Goal: Task Accomplishment & Management: Complete application form

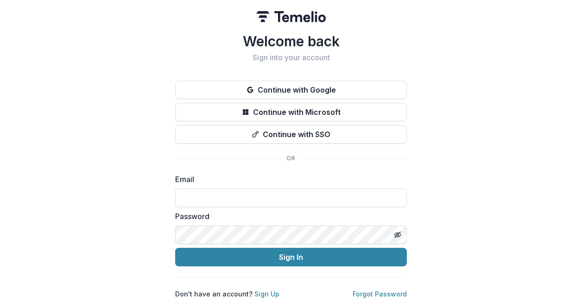
scroll to position [1, 0]
type input "**********"
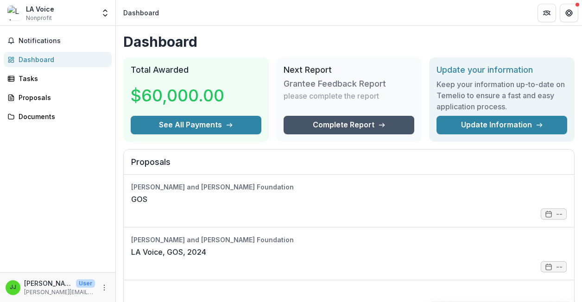
click at [351, 124] on link "Complete Report" at bounding box center [349, 125] width 131 height 19
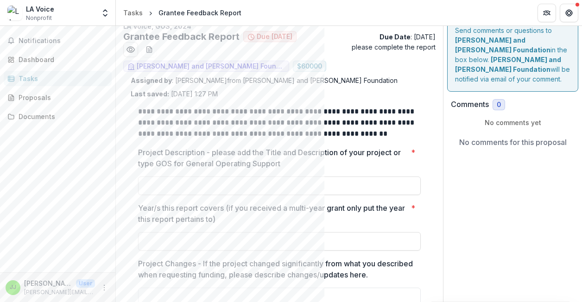
scroll to position [11, 0]
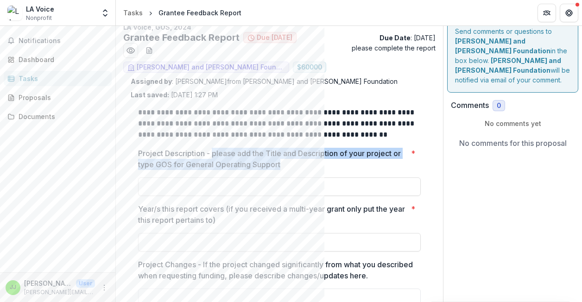
drag, startPoint x: 214, startPoint y: 139, endPoint x: 290, endPoint y: 147, distance: 75.5
click at [290, 148] on p "Project Description - please add the Title and Description of your project or t…" at bounding box center [272, 159] width 269 height 22
copy p "please add the Title and Description of your project or type GOS for General Op…"
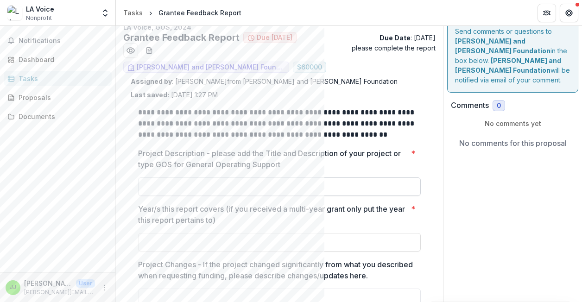
click at [180, 177] on input "Project Description - please add the Title and Description of your project or t…" at bounding box center [279, 186] width 283 height 19
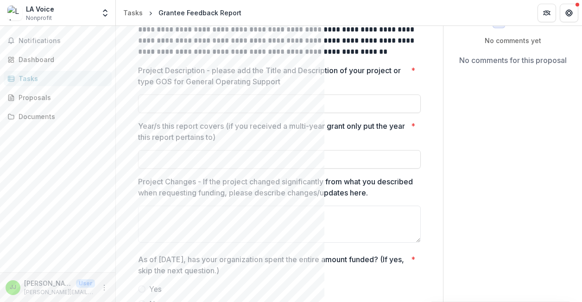
scroll to position [98, 0]
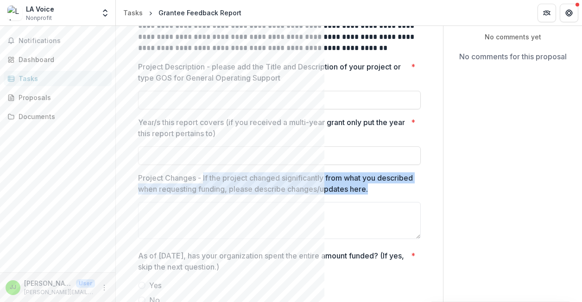
drag, startPoint x: 204, startPoint y: 164, endPoint x: 409, endPoint y: 178, distance: 205.3
click at [409, 178] on p "Project Changes - If the project changed significantly from what you described …" at bounding box center [276, 183] width 277 height 22
copy p "If the project changed significantly from what you described when requesting fu…"
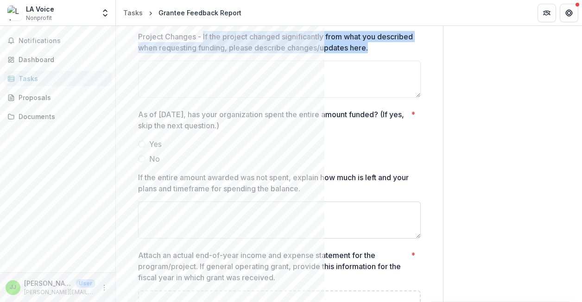
scroll to position [248, 0]
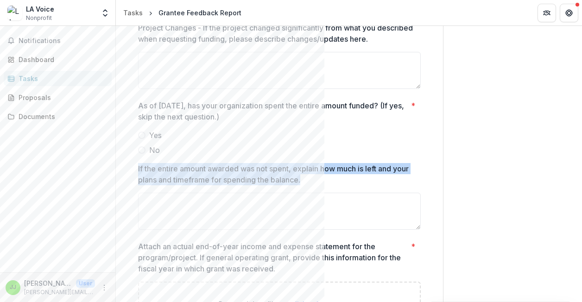
drag, startPoint x: 137, startPoint y: 153, endPoint x: 323, endPoint y: 166, distance: 187.1
copy p "If the entire amount awarded was not spent, explain how much is left and your p…"
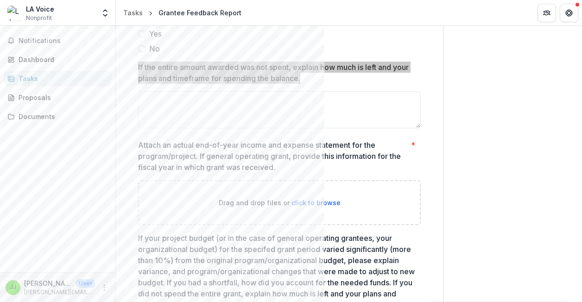
scroll to position [350, 0]
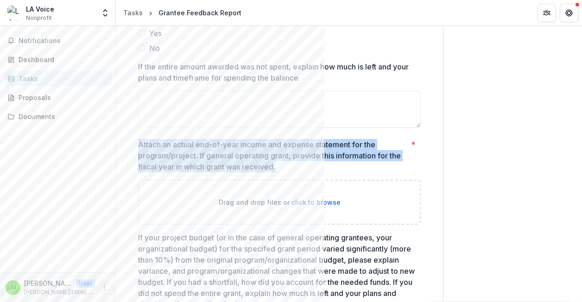
drag, startPoint x: 138, startPoint y: 130, endPoint x: 283, endPoint y: 153, distance: 146.4
click at [283, 153] on p "Attach an actual end-of-year income and expense statement for the program/proje…" at bounding box center [272, 155] width 269 height 33
copy p "Attach an actual end-of-year income and expense statement for the program/proje…"
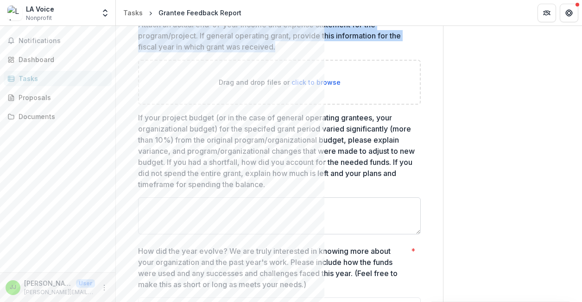
scroll to position [473, 0]
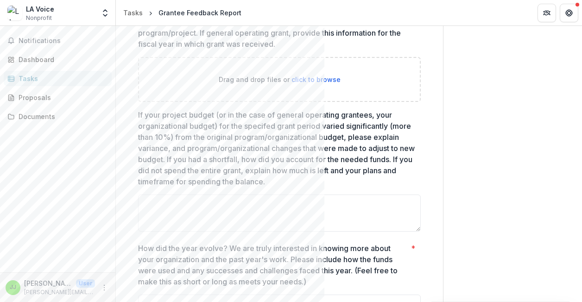
click at [165, 143] on p "If your project budget (or in the case of general operating grantees, your orga…" at bounding box center [276, 148] width 277 height 78
click at [165, 195] on textarea "If your project budget (or in the case of general operating grantees, your orga…" at bounding box center [279, 213] width 283 height 37
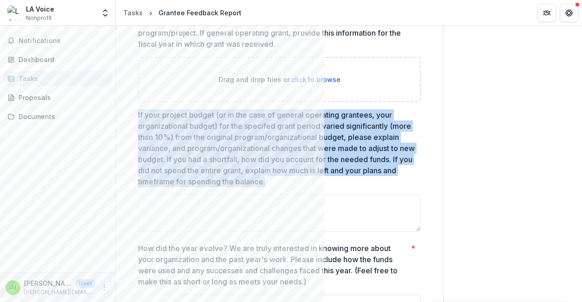
drag, startPoint x: 137, startPoint y: 97, endPoint x: 364, endPoint y: 165, distance: 237.0
click at [364, 165] on div "**********" at bounding box center [279, 248] width 297 height 1221
copy p "If your project budget (or in the case of general operating grantees, your orga…"
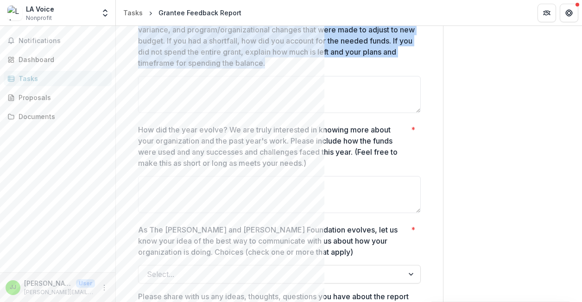
scroll to position [593, 0]
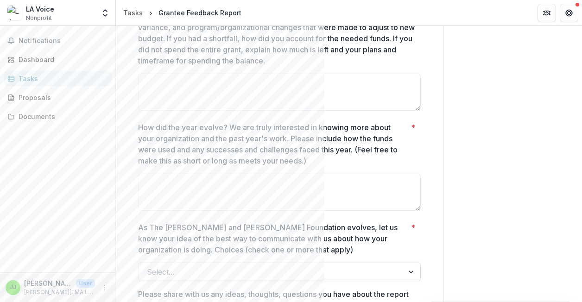
click at [235, 122] on p "How did the year evolve? We are truly interested in knowing more about your org…" at bounding box center [272, 144] width 269 height 44
click at [235, 174] on textarea "How did the year evolve? We are truly interested in knowing more about your org…" at bounding box center [279, 192] width 283 height 37
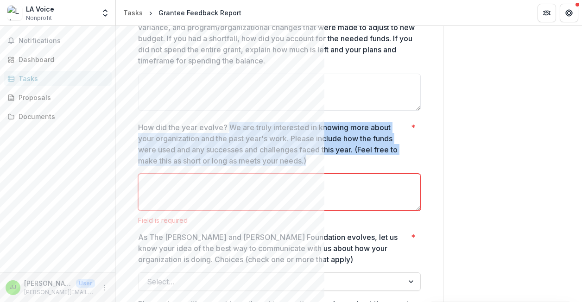
drag, startPoint x: 230, startPoint y: 113, endPoint x: 318, endPoint y: 146, distance: 93.8
click at [318, 146] on p "How did the year evolve? We are truly interested in knowing more about your org…" at bounding box center [272, 144] width 269 height 44
copy p "We are truly interested in knowing more about your organization and the past ye…"
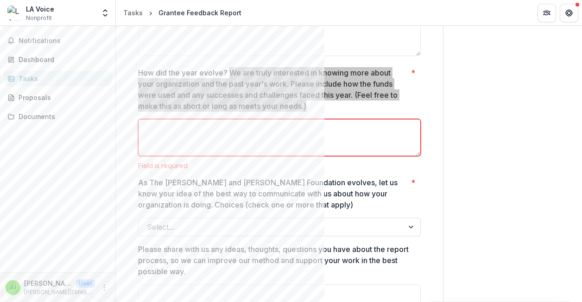
scroll to position [650, 0]
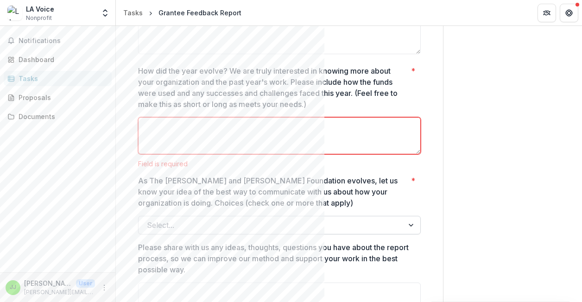
click at [180, 219] on div at bounding box center [271, 225] width 248 height 13
click at [203, 175] on p "As The Philip and Muriel Berman Foundation evolves, let us know your idea of th…" at bounding box center [272, 191] width 269 height 33
click at [149, 220] on input "As The Philip and Muriel Berman Foundation evolves, let us know your idea of th…" at bounding box center [148, 225] width 2 height 11
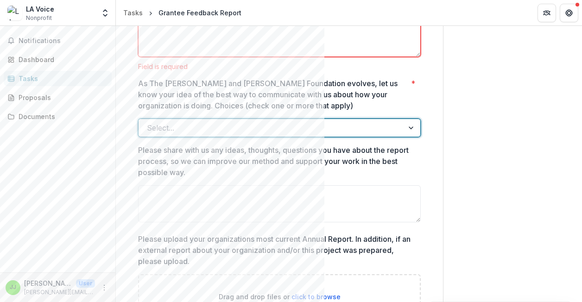
scroll to position [750, 0]
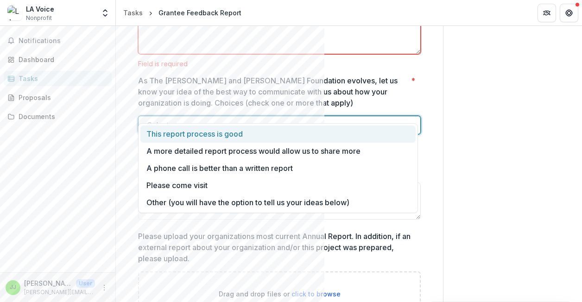
click at [193, 119] on div at bounding box center [271, 125] width 248 height 13
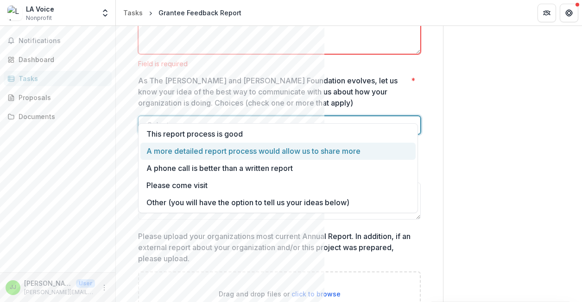
click at [193, 156] on div "A more detailed report process would allow us to share more" at bounding box center [277, 151] width 275 height 17
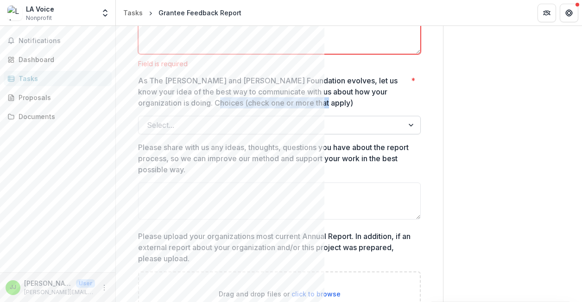
drag, startPoint x: 308, startPoint y: 89, endPoint x: 193, endPoint y: 88, distance: 114.9
click at [193, 88] on p "As The [PERSON_NAME] and [PERSON_NAME] Foundation evolves, let us know your ide…" at bounding box center [272, 91] width 269 height 33
copy p "(check one or more that apply)"
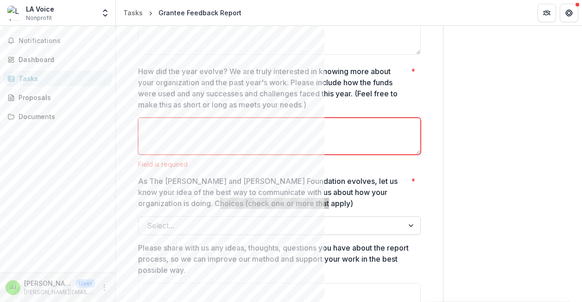
scroll to position [664, 0]
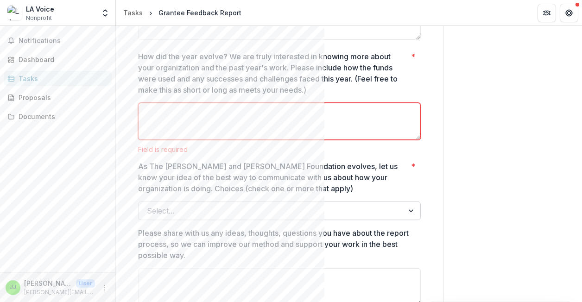
click at [202, 204] on div at bounding box center [271, 210] width 248 height 13
click at [166, 161] on p "As The [PERSON_NAME] and [PERSON_NAME] Foundation evolves, let us know your ide…" at bounding box center [272, 177] width 269 height 33
click at [149, 205] on input "As The Philip and Muriel Berman Foundation evolves, let us know your idea of th…" at bounding box center [148, 210] width 2 height 11
click at [224, 161] on p "As The [PERSON_NAME] and [PERSON_NAME] Foundation evolves, let us know your ide…" at bounding box center [272, 177] width 269 height 33
click at [149, 205] on input "As The Philip and Muriel Berman Foundation evolves, let us know your idea of th…" at bounding box center [148, 210] width 2 height 11
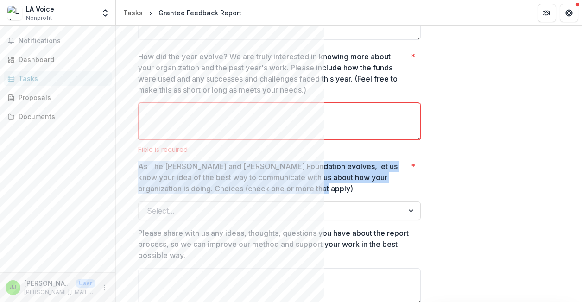
drag, startPoint x: 139, startPoint y: 150, endPoint x: 309, endPoint y: 174, distance: 171.7
click at [309, 175] on p "As The [PERSON_NAME] and [PERSON_NAME] Foundation evolves, let us know your ide…" at bounding box center [272, 177] width 269 height 33
copy p "As The [PERSON_NAME] and [PERSON_NAME] Foundation evolves, let us know your ide…"
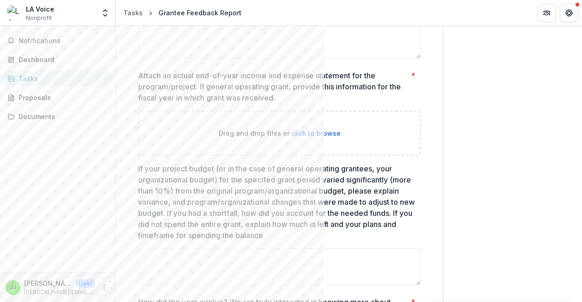
scroll to position [65, 0]
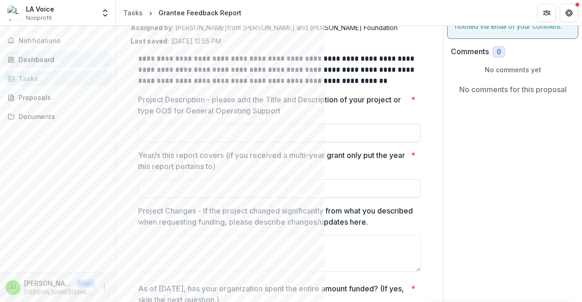
click at [38, 61] on div "Dashboard" at bounding box center [62, 60] width 86 height 10
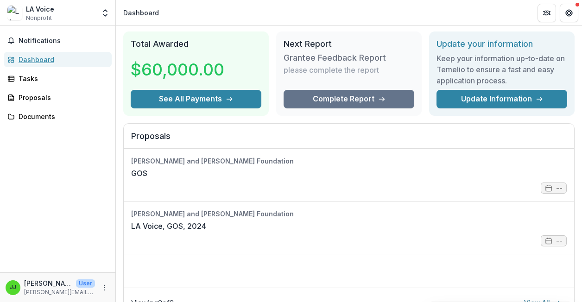
scroll to position [8, 0]
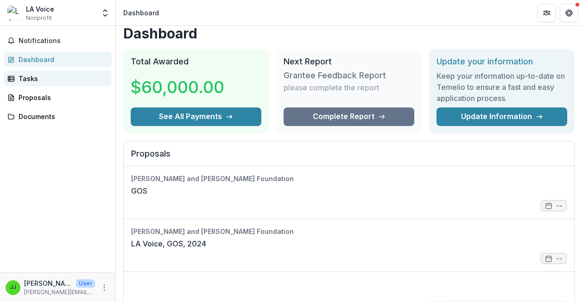
click at [26, 77] on div "Tasks" at bounding box center [62, 79] width 86 height 10
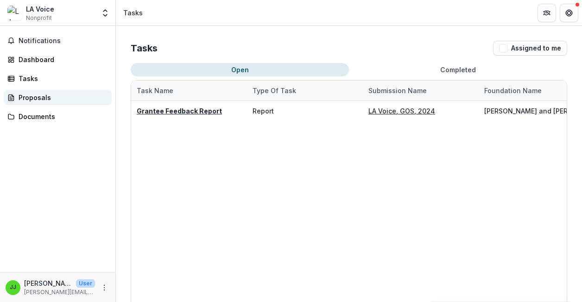
click at [31, 101] on div "Proposals" at bounding box center [62, 98] width 86 height 10
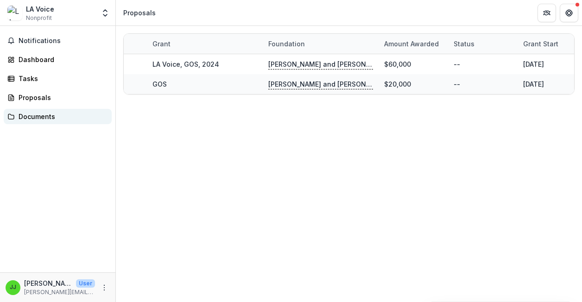
click at [40, 116] on div "Documents" at bounding box center [62, 117] width 86 height 10
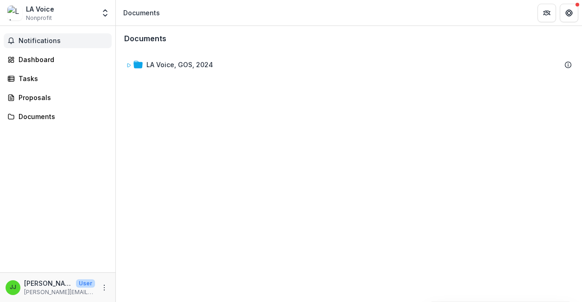
click at [24, 38] on span "Notifications" at bounding box center [63, 41] width 89 height 8
click at [40, 44] on span "Notifications" at bounding box center [63, 41] width 89 height 8
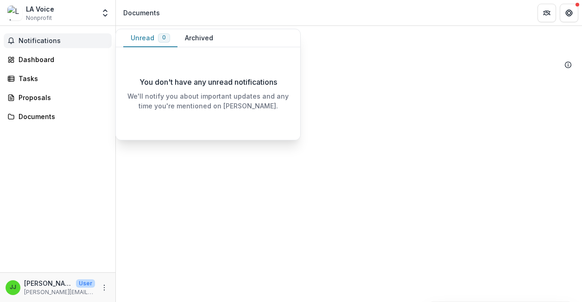
click at [195, 41] on button "Archived" at bounding box center [198, 38] width 43 height 18
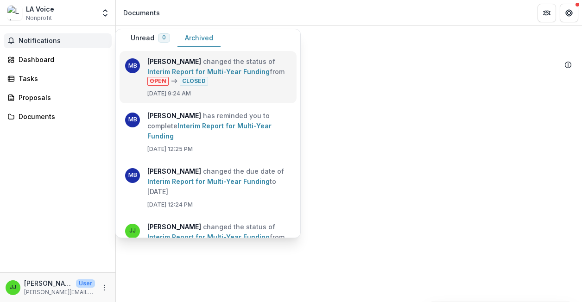
click at [270, 68] on link "Interim Report for Multi-Year Funding" at bounding box center [208, 72] width 122 height 8
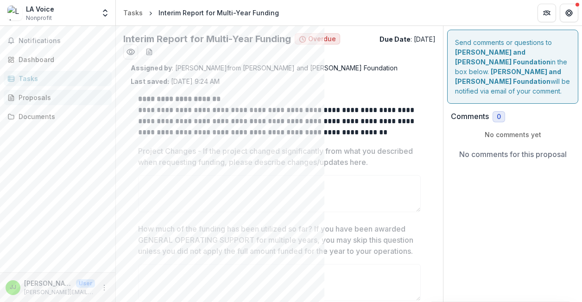
click at [34, 95] on div "Proposals" at bounding box center [62, 98] width 86 height 10
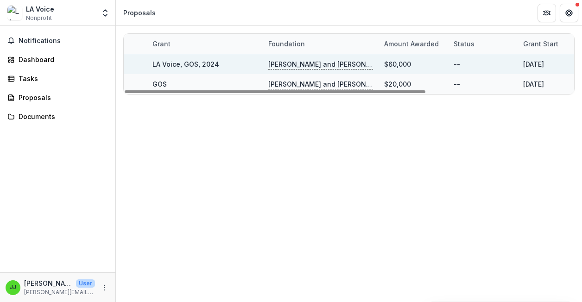
click at [533, 63] on div "[DATE]" at bounding box center [533, 64] width 21 height 10
click at [180, 65] on link "LA Voice, GOS, 2024" at bounding box center [185, 64] width 67 height 8
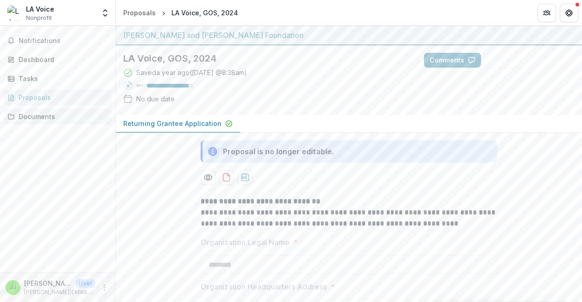
click at [35, 118] on div "Documents" at bounding box center [62, 117] width 86 height 10
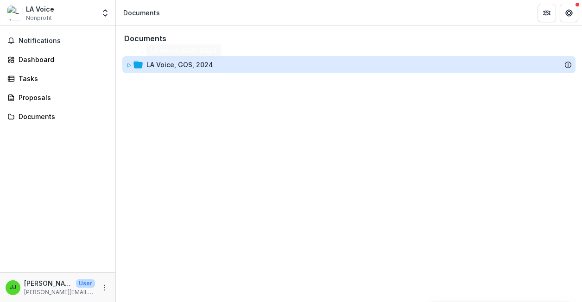
click at [196, 68] on div "LA Voice, GOS, 2024" at bounding box center [179, 65] width 67 height 10
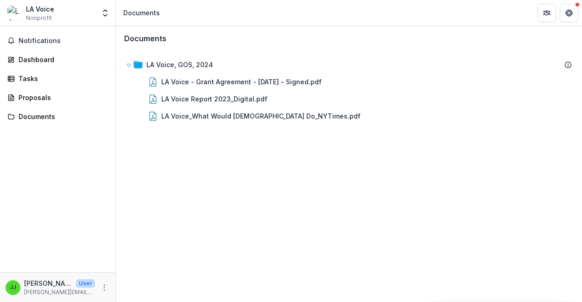
click at [32, 13] on div "LA Voice" at bounding box center [40, 9] width 28 height 10
click at [26, 58] on div "Dashboard" at bounding box center [62, 60] width 86 height 10
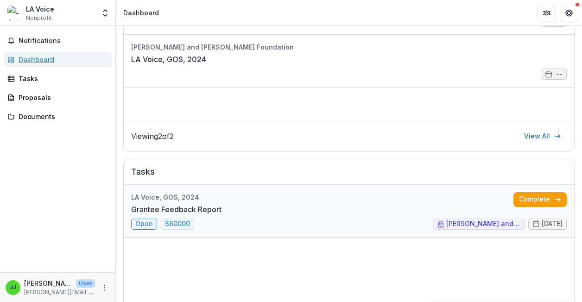
scroll to position [222, 0]
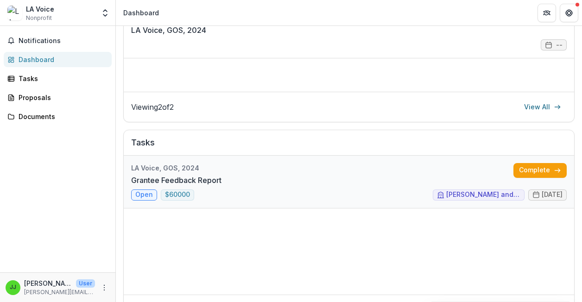
click at [221, 186] on link "Grantee Feedback Report" at bounding box center [176, 180] width 90 height 11
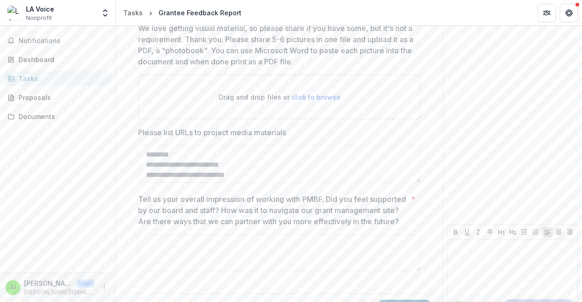
scroll to position [1059, 0]
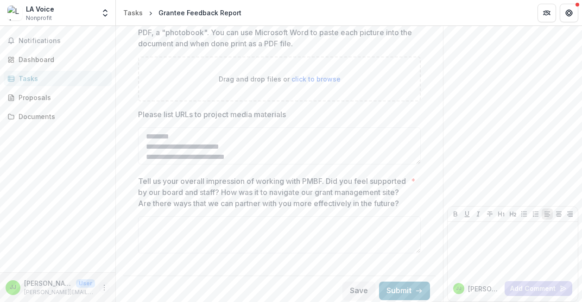
click at [103, 290] on icon "More" at bounding box center [104, 287] width 7 height 7
click at [90, 161] on div "Notifications Dashboard Tasks Proposals Documents" at bounding box center [57, 149] width 115 height 246
click at [30, 95] on div "Proposals" at bounding box center [62, 98] width 86 height 10
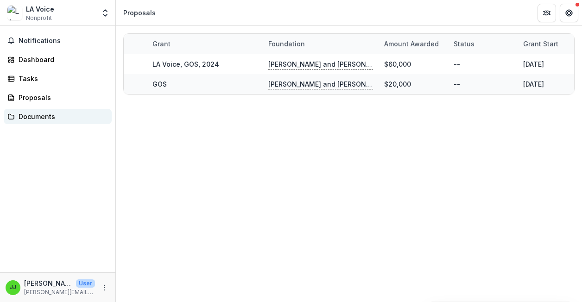
click at [20, 119] on div "Documents" at bounding box center [62, 117] width 86 height 10
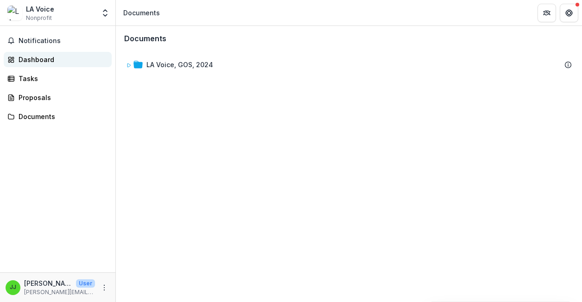
click at [38, 61] on div "Dashboard" at bounding box center [62, 60] width 86 height 10
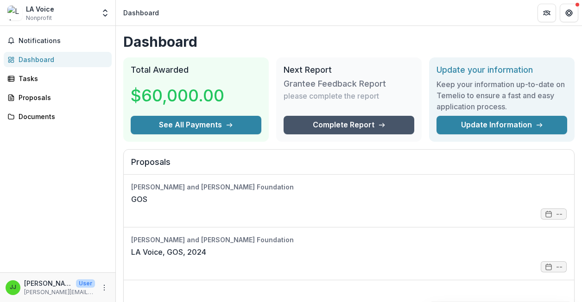
click at [361, 121] on link "Complete Report" at bounding box center [349, 125] width 131 height 19
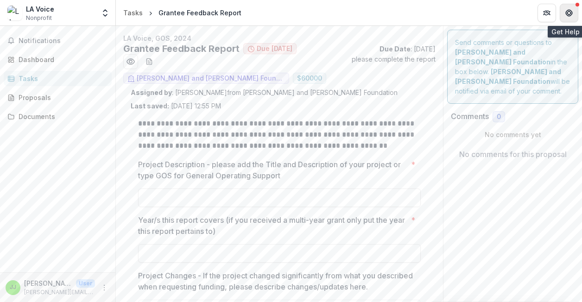
click at [564, 9] on button "Get Help" at bounding box center [569, 13] width 19 height 19
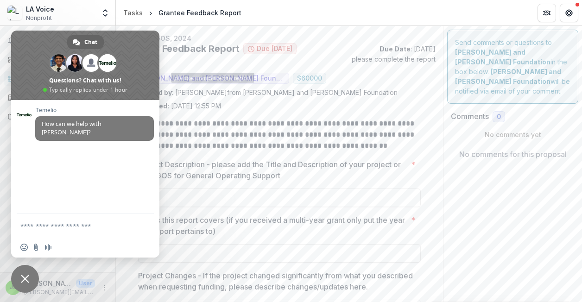
click at [255, 93] on div "Assigned by : [PERSON_NAME] from [PERSON_NAME] and [PERSON_NAME] Foundation Las…" at bounding box center [279, 99] width 297 height 23
click at [29, 277] on span "Close chat" at bounding box center [25, 279] width 28 height 28
